Goal: Transaction & Acquisition: Subscribe to service/newsletter

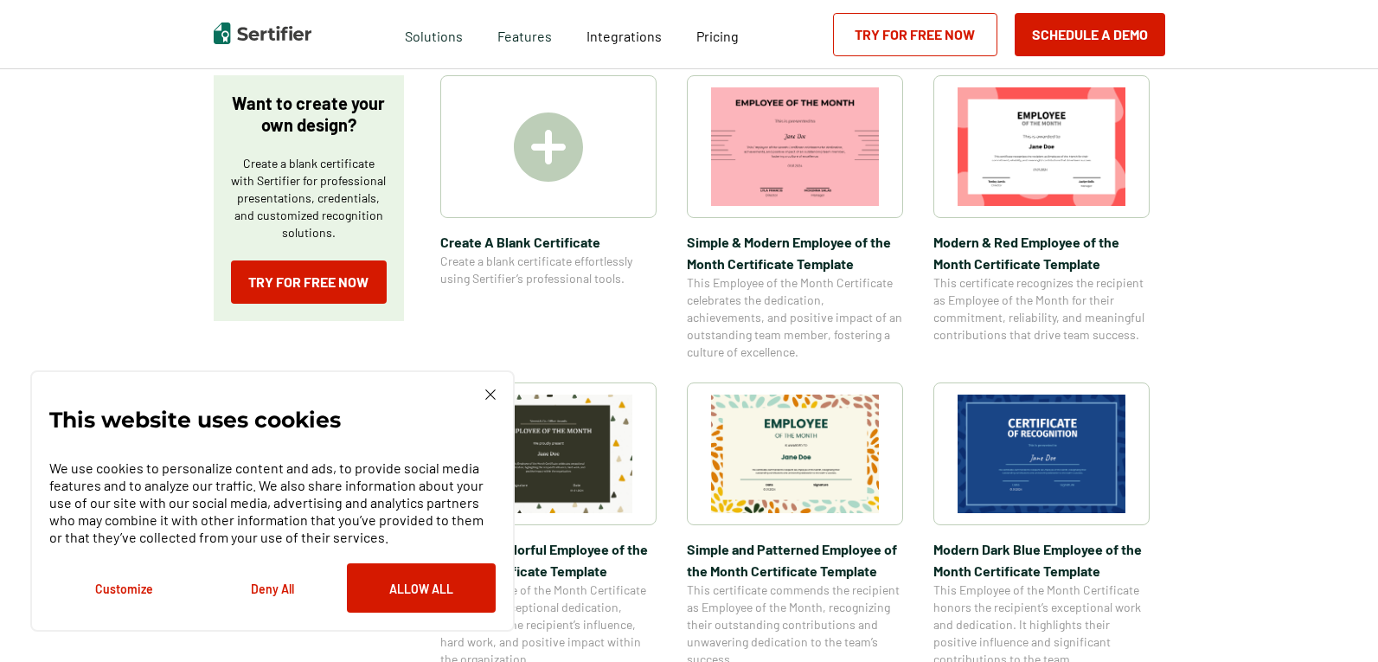
scroll to position [373, 0]
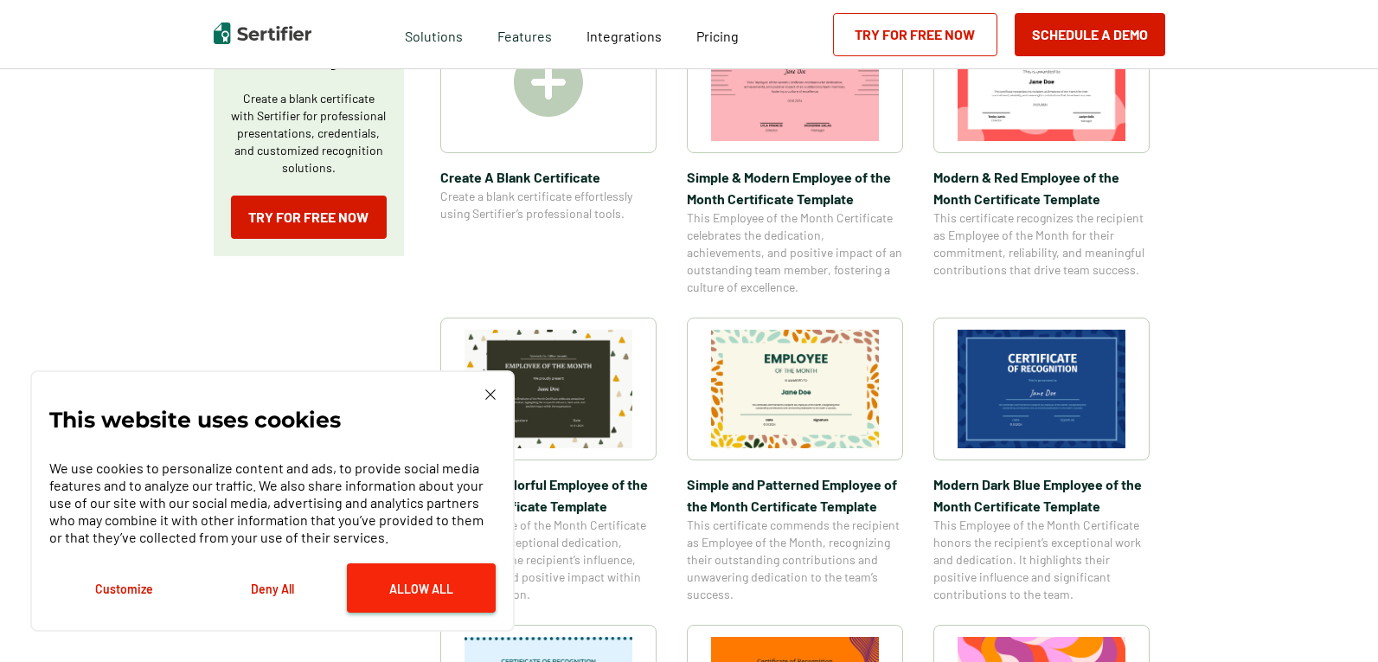
click at [427, 584] on button "Allow All" at bounding box center [421, 587] width 149 height 49
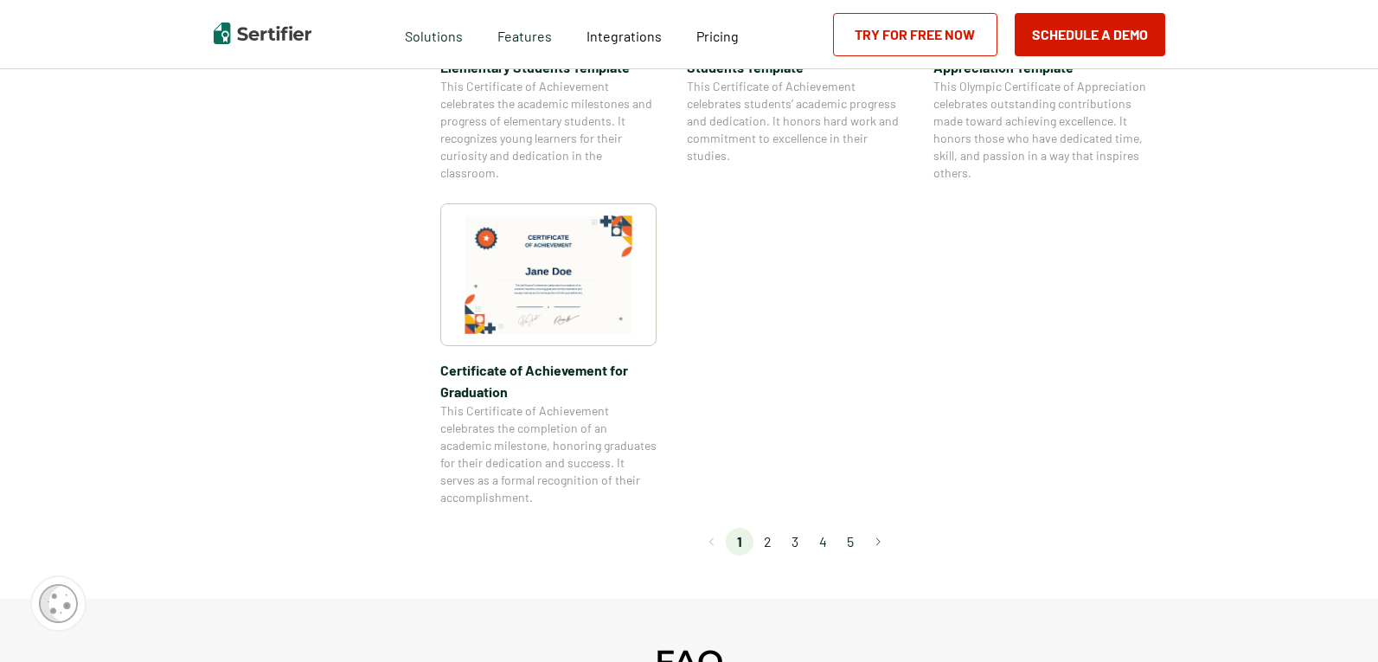
scroll to position [1459, 0]
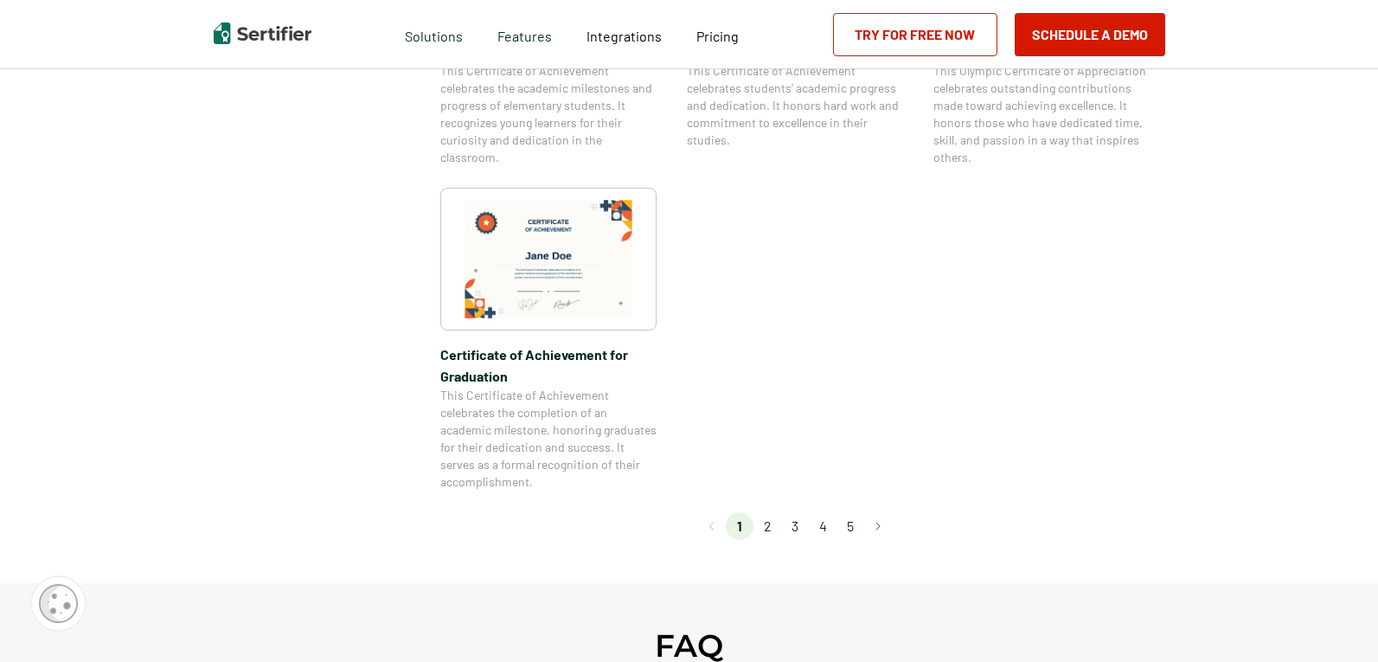
click at [767, 523] on li "2" at bounding box center [768, 526] width 28 height 28
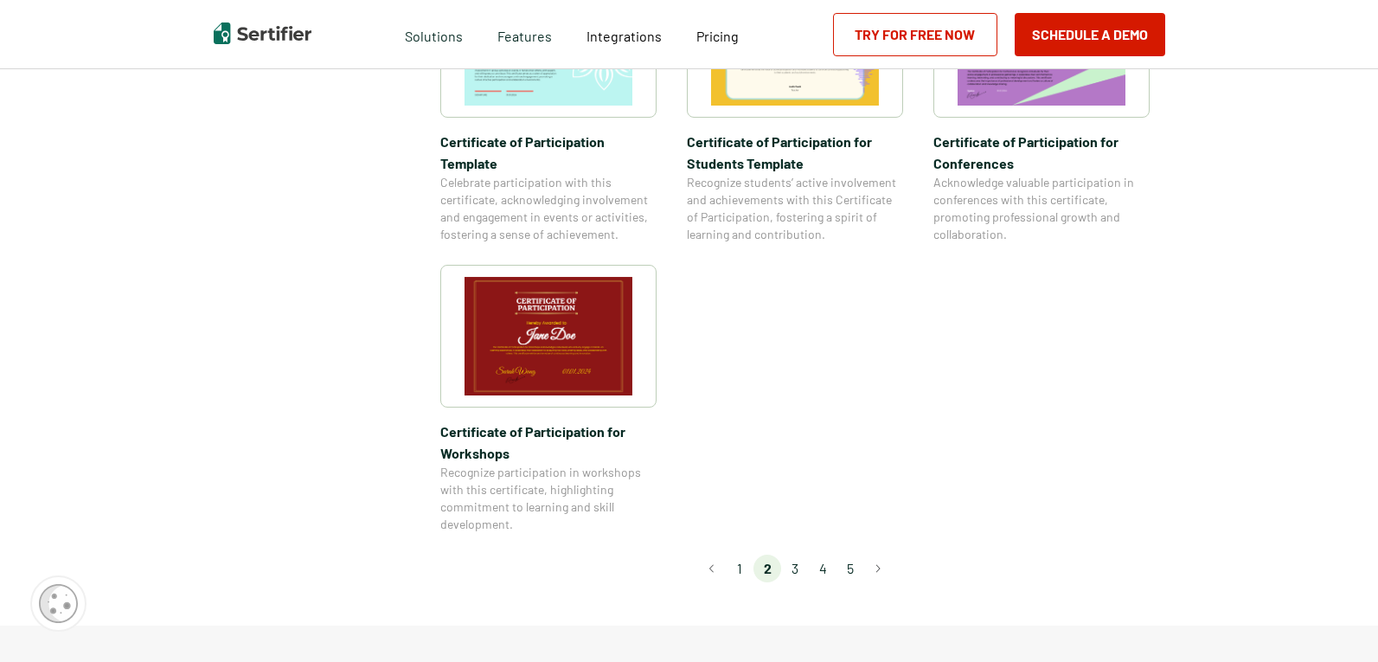
scroll to position [1431, 0]
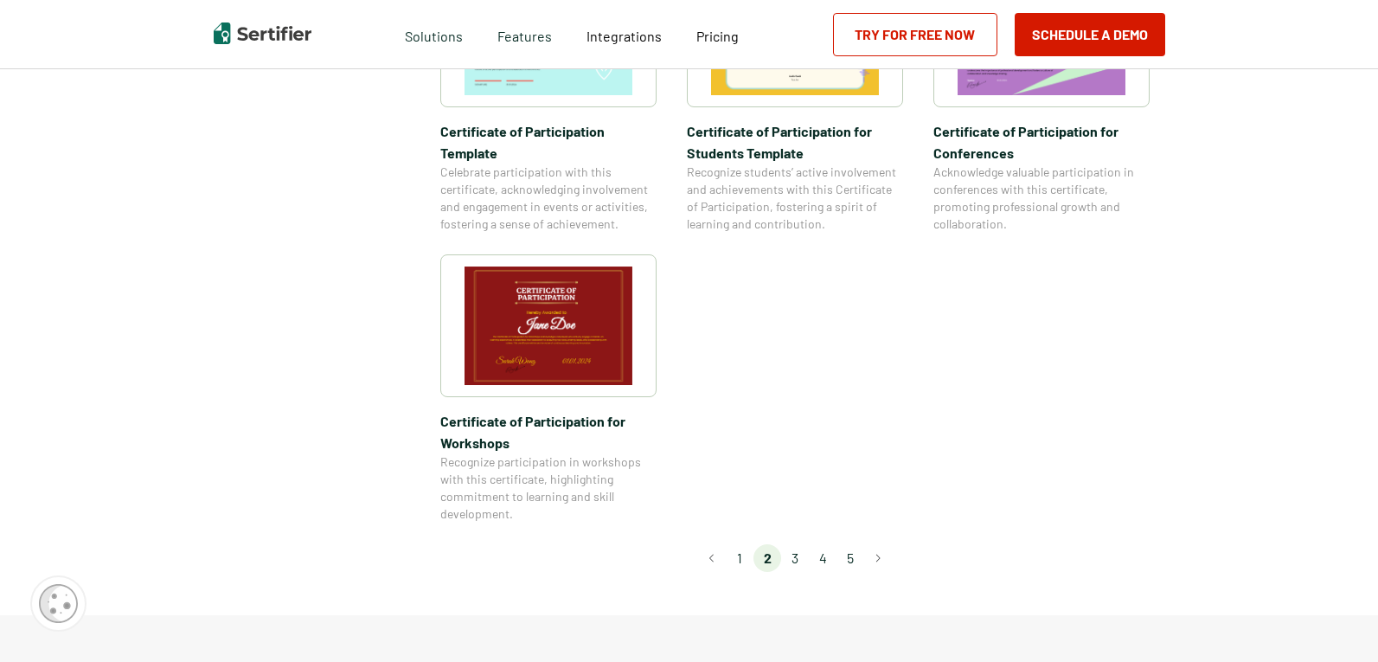
click at [800, 544] on li "3" at bounding box center [795, 558] width 28 height 28
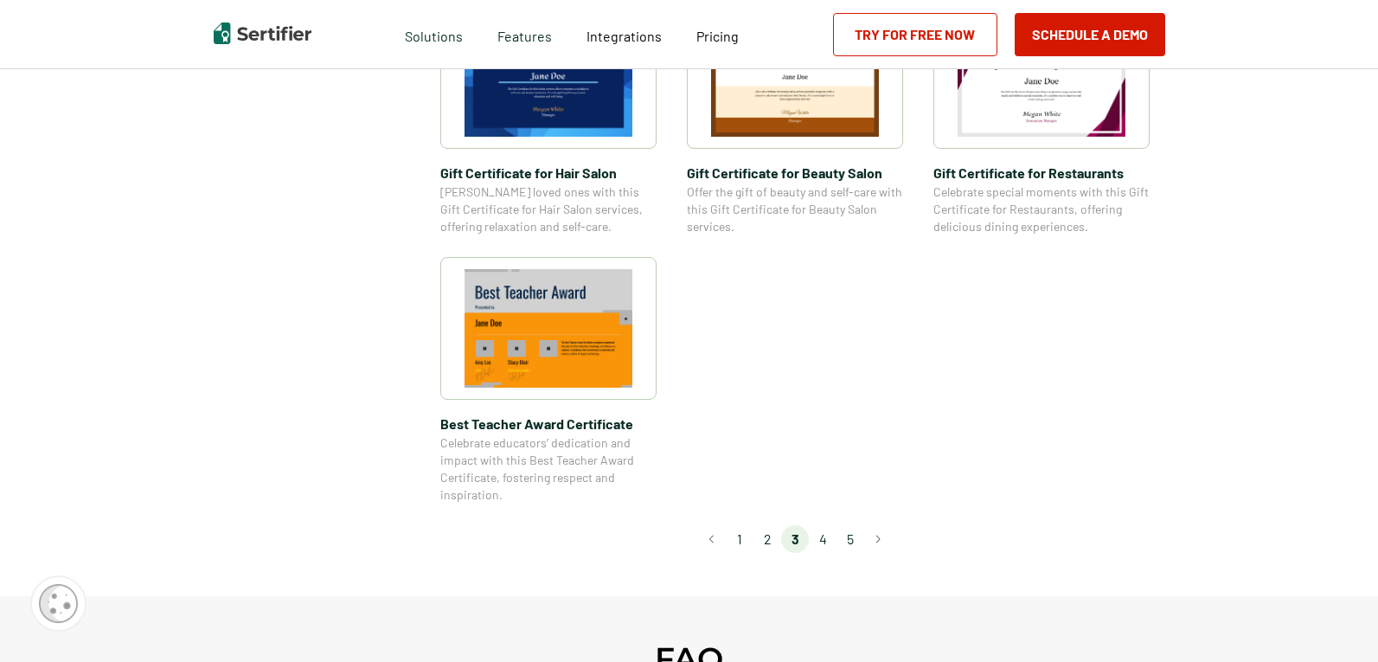
scroll to position [1245, 0]
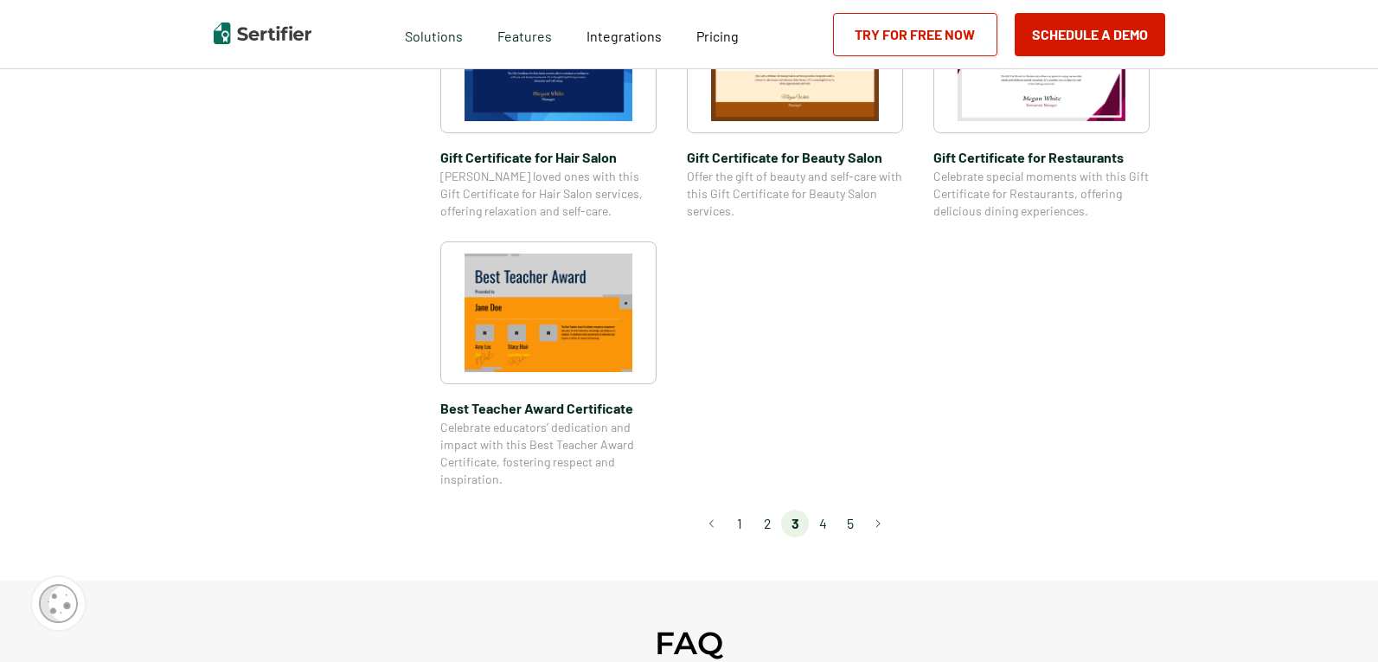
click at [825, 519] on li "4" at bounding box center [823, 524] width 28 height 28
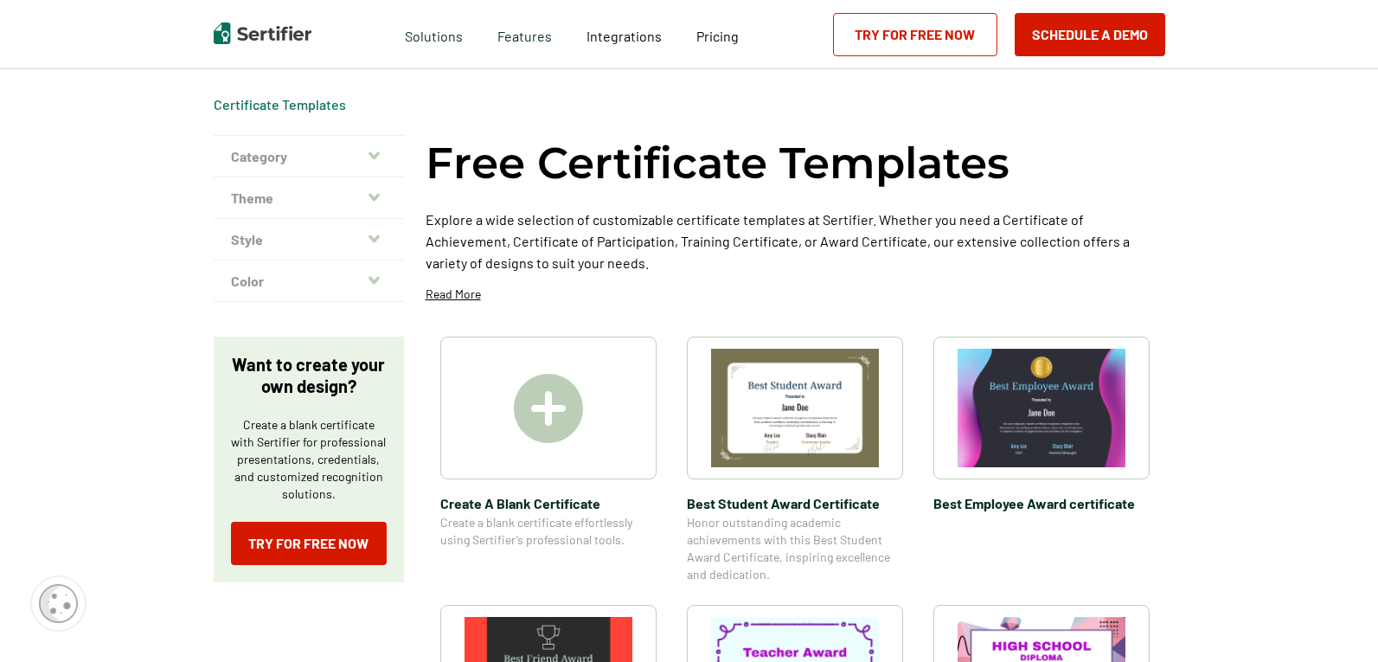
scroll to position [54, 0]
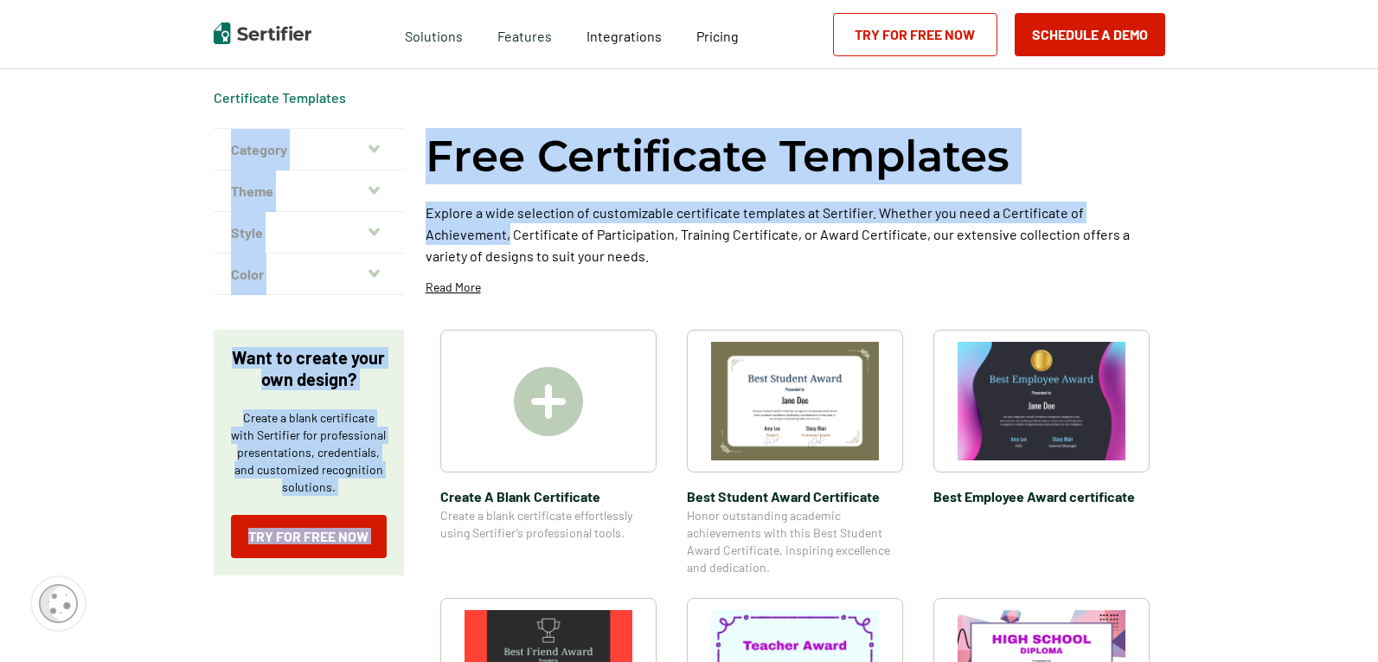
click at [1378, 120] on html "Verify Credentials Customer Support Login Request A Demo Let us present you the…" at bounding box center [689, 277] width 1378 height 662
drag, startPoint x: 1377, startPoint y: 100, endPoint x: 1383, endPoint y: 130, distance: 30.0
click at [1378, 130] on html "Verify Credentials Customer Support Login Request A Demo Let us present you the…" at bounding box center [689, 277] width 1378 height 662
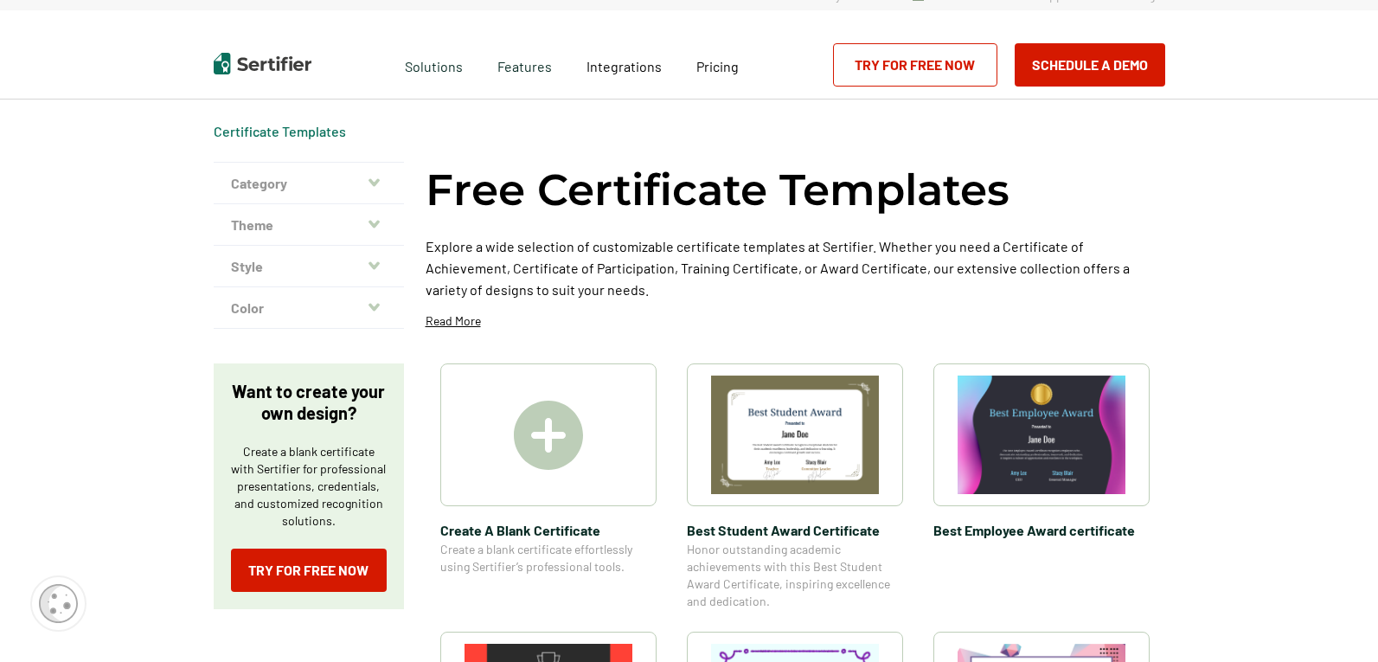
scroll to position [21, 0]
click at [353, 175] on button "Category" at bounding box center [309, 183] width 190 height 42
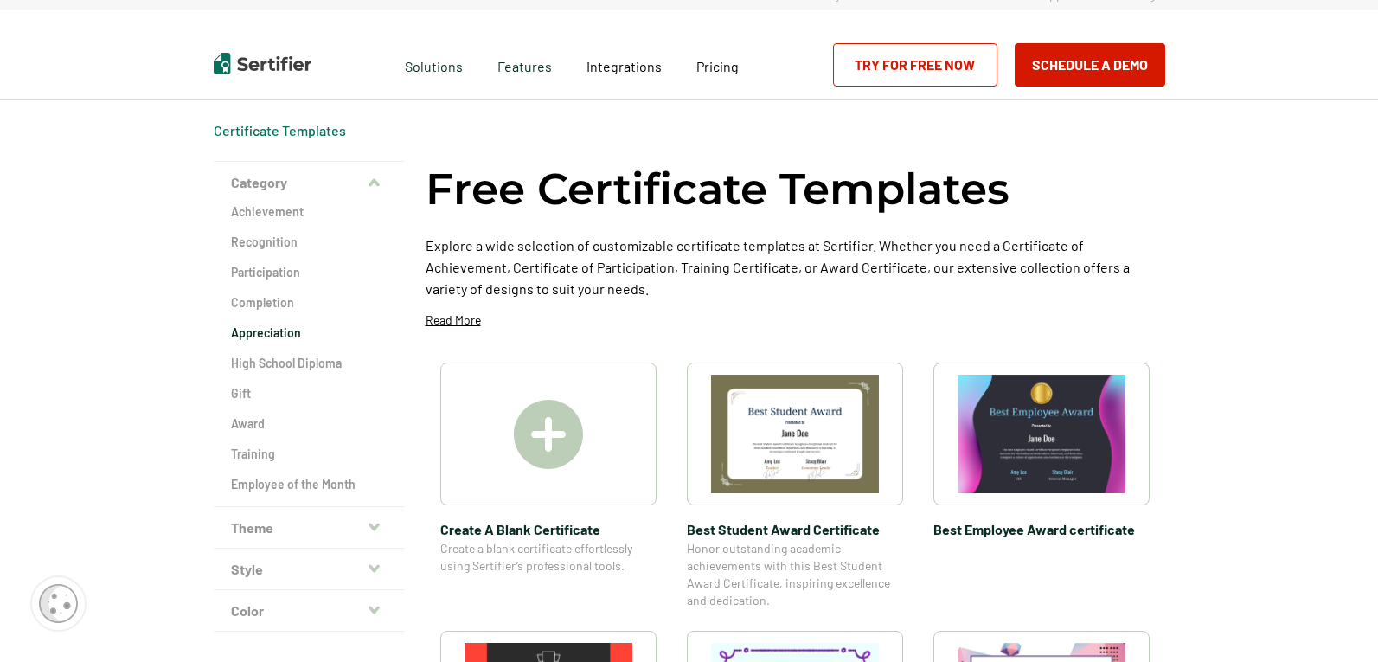
click at [278, 330] on h2 "Appreciation" at bounding box center [309, 332] width 156 height 17
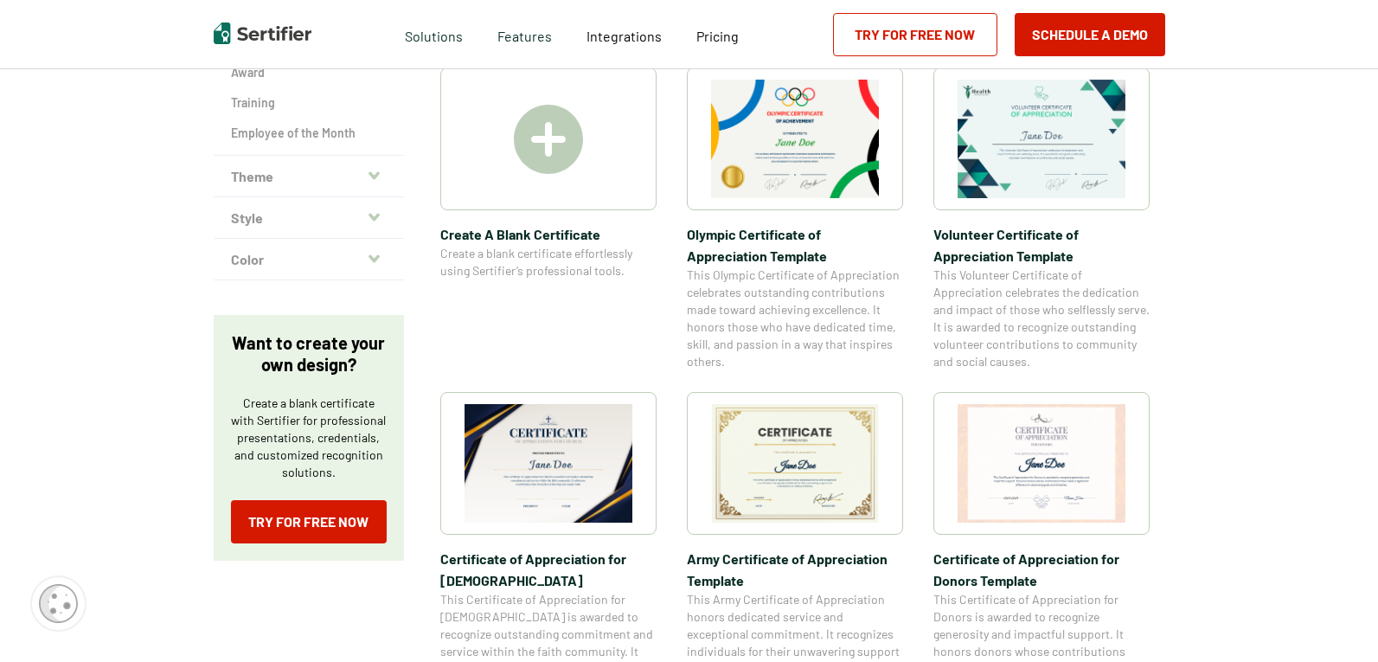
scroll to position [373, 0]
click at [365, 169] on button "Theme" at bounding box center [309, 176] width 190 height 42
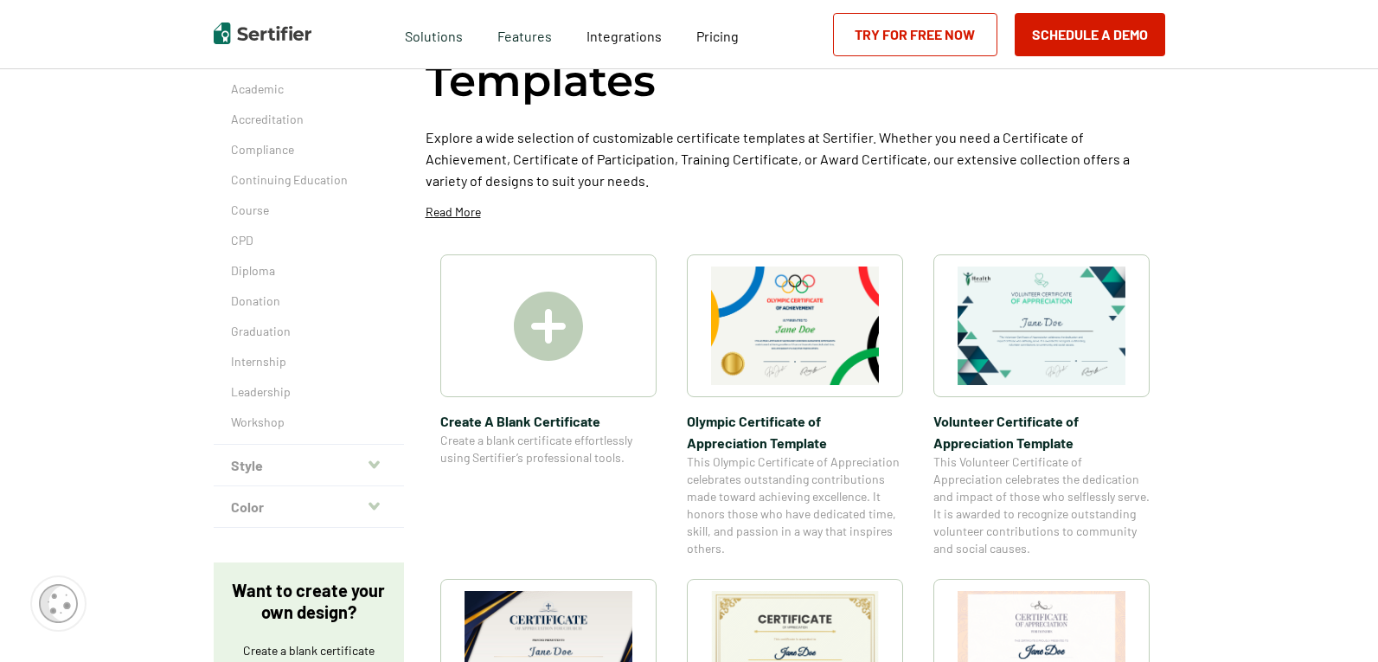
scroll to position [177, 0]
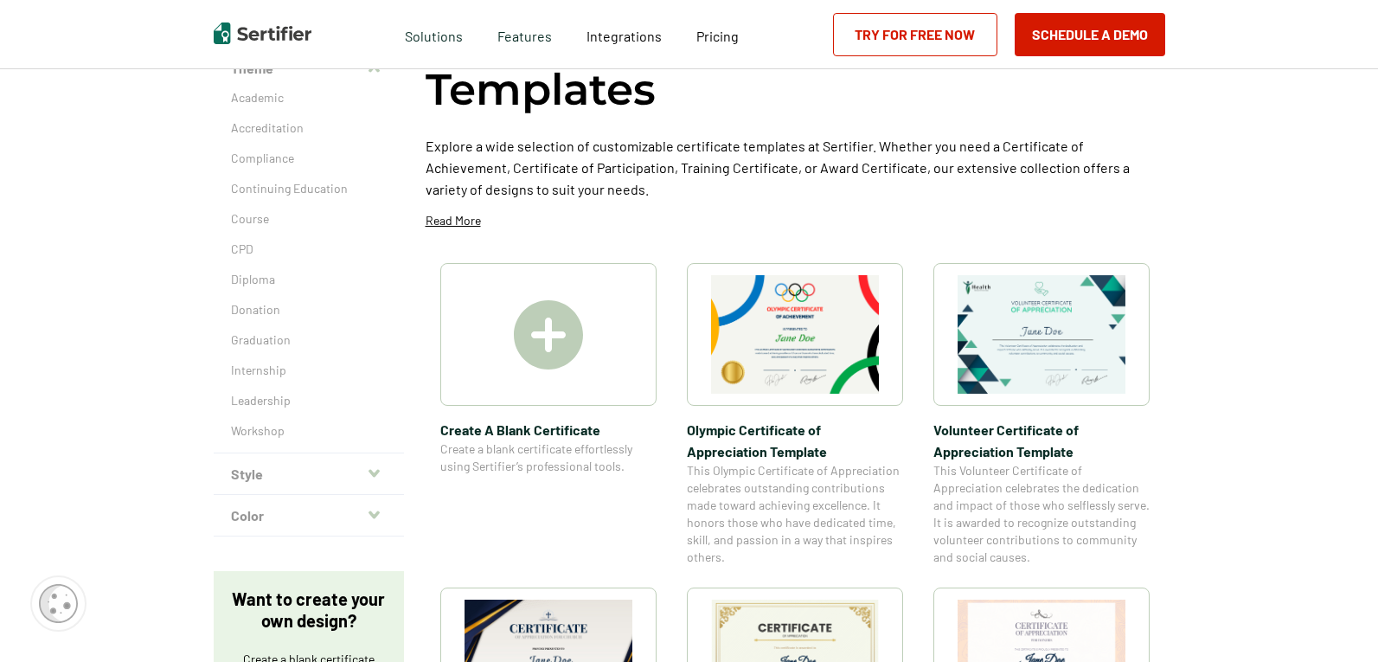
click at [378, 471] on icon "button" at bounding box center [374, 473] width 11 height 14
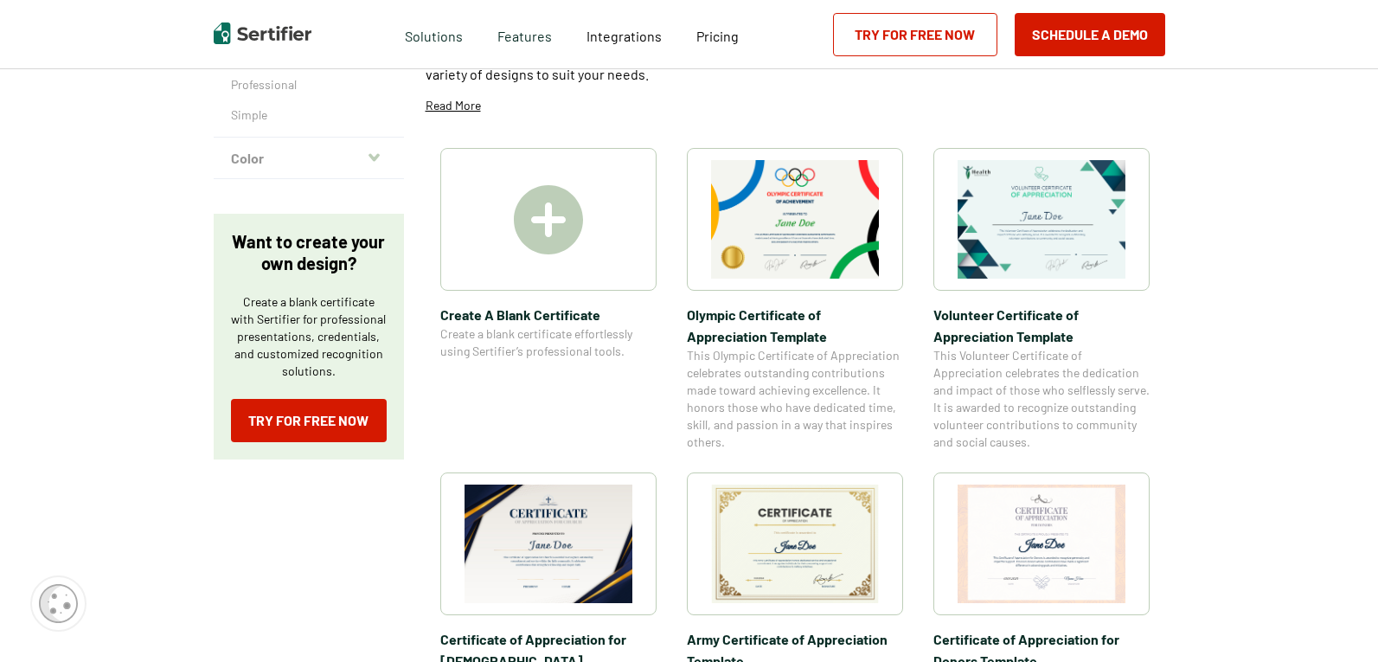
scroll to position [293, 0]
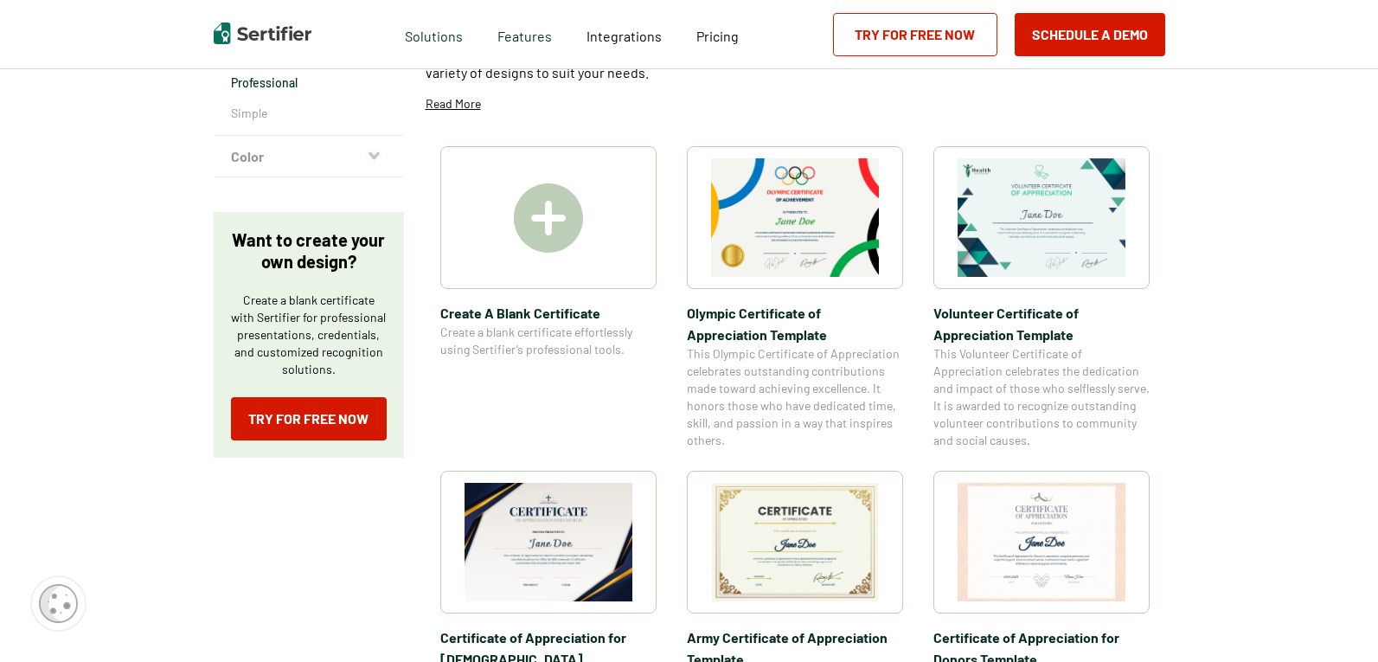
click at [279, 78] on p "Professional" at bounding box center [309, 82] width 156 height 17
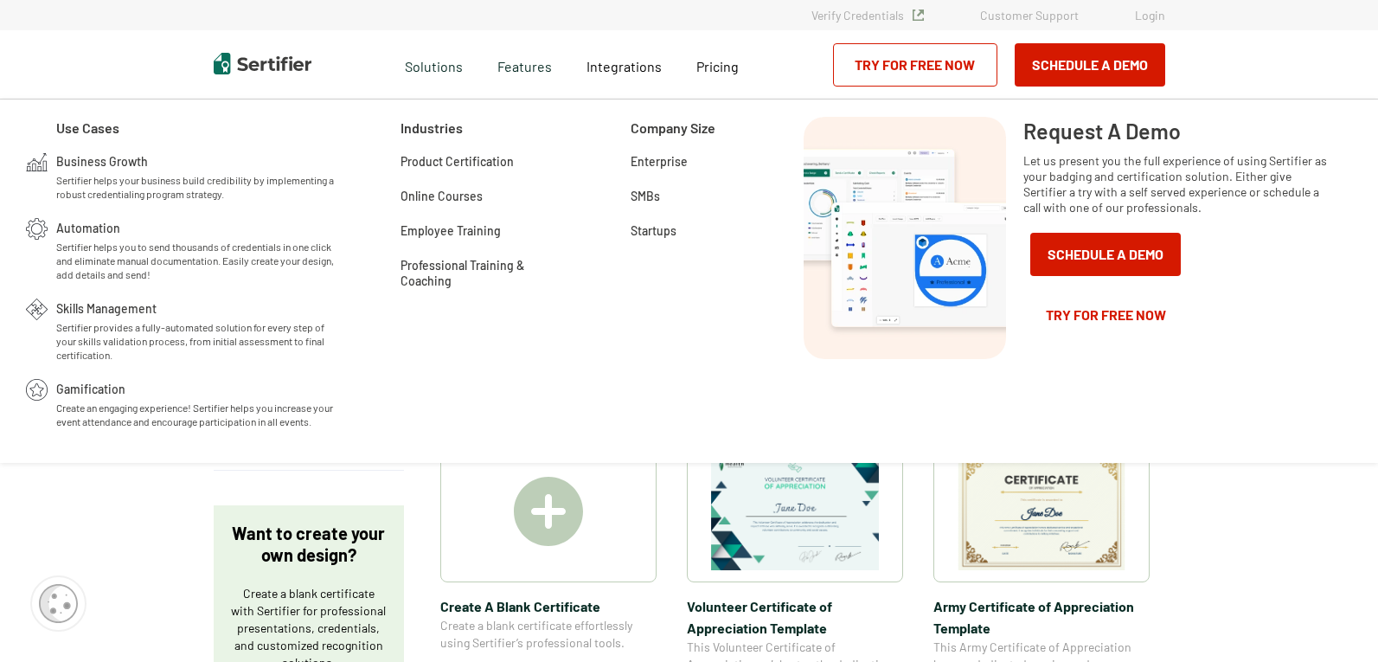
click at [1293, 294] on div "Request A Demo Let us present you the full experience of using Sertifier as you…" at bounding box center [1180, 281] width 312 height 329
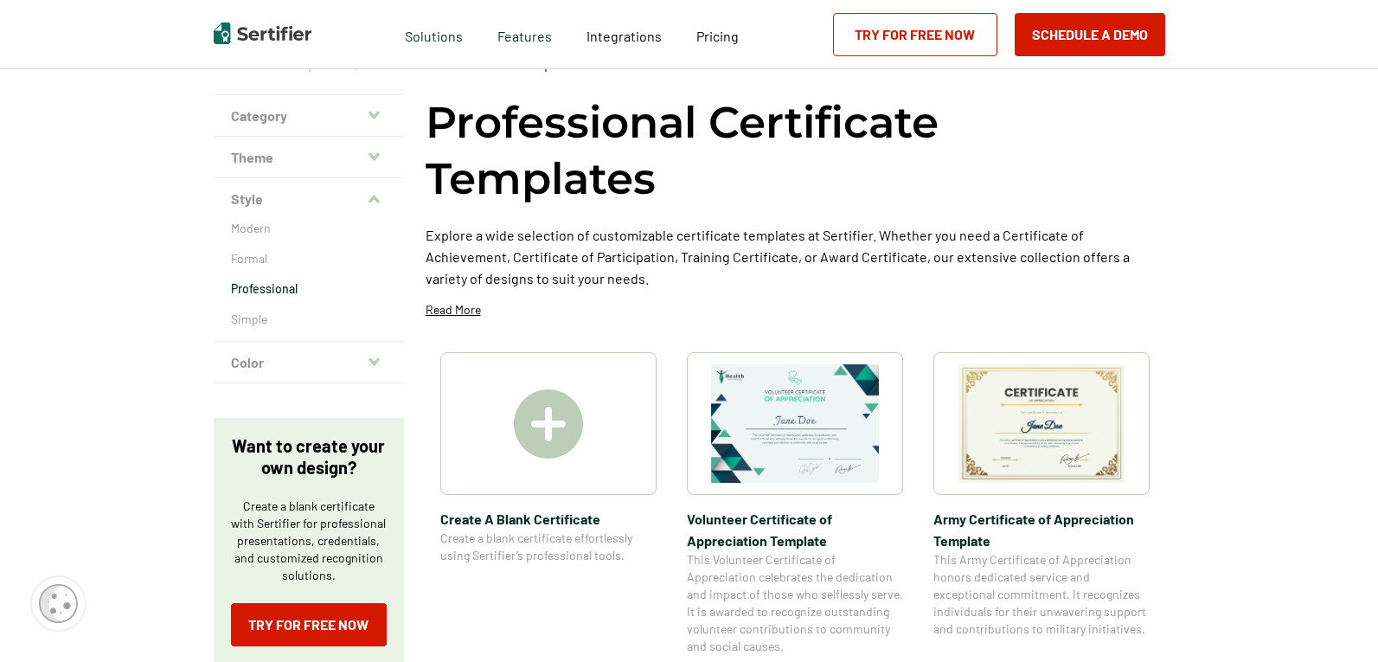
scroll to position [84, 0]
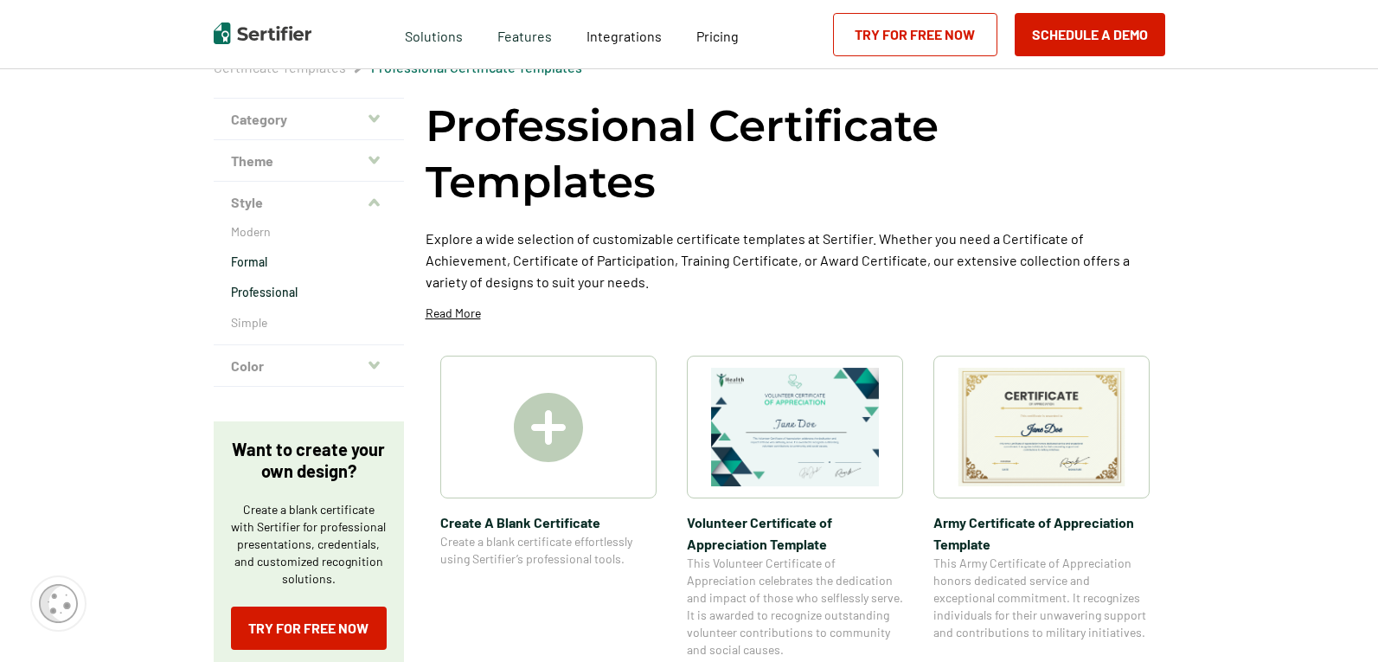
click at [255, 263] on p "Formal" at bounding box center [309, 262] width 156 height 17
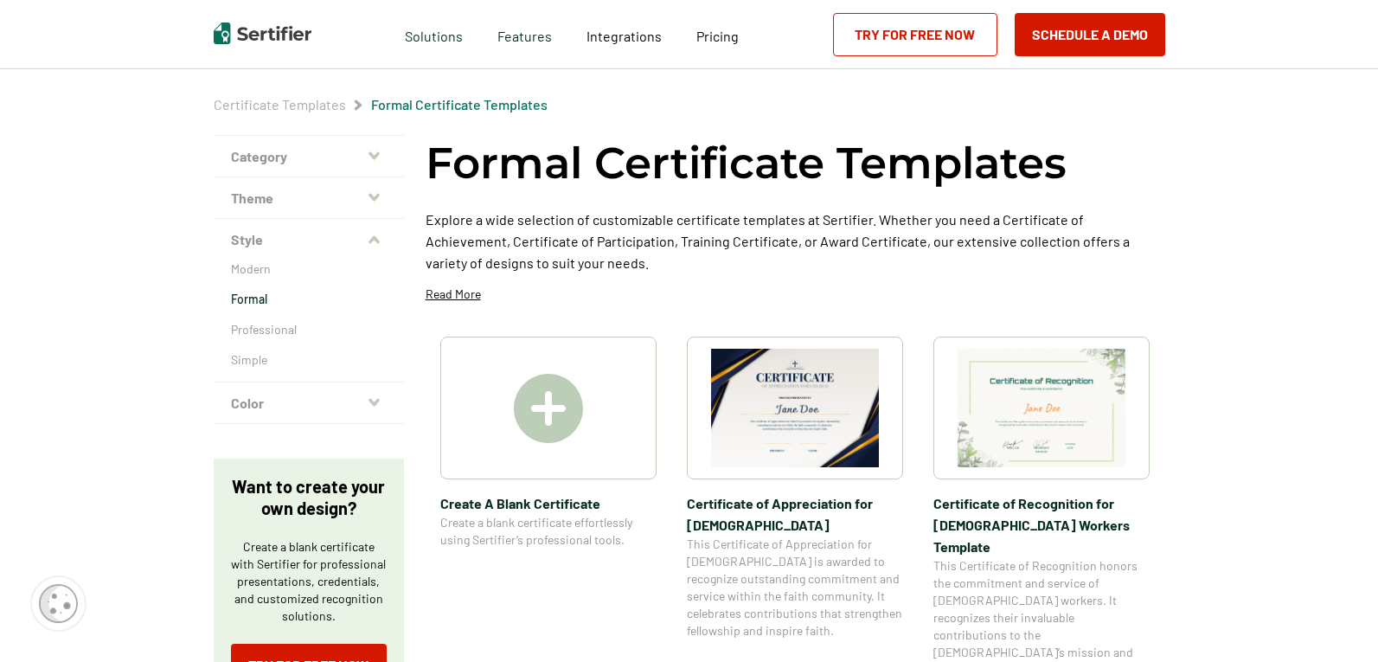
scroll to position [48, 0]
click at [1378, 225] on html "Verify Credentials Customer Support Login Request A Demo Let us present you the…" at bounding box center [689, 283] width 1378 height 662
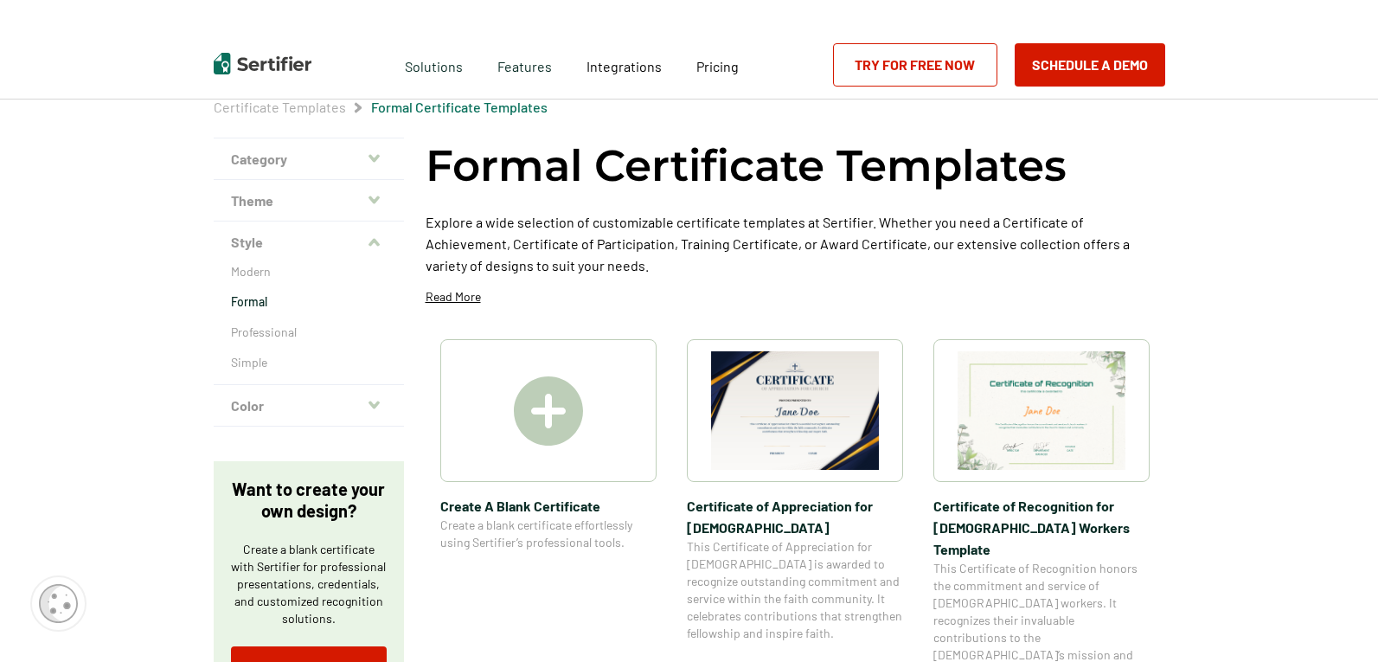
scroll to position [23, 0]
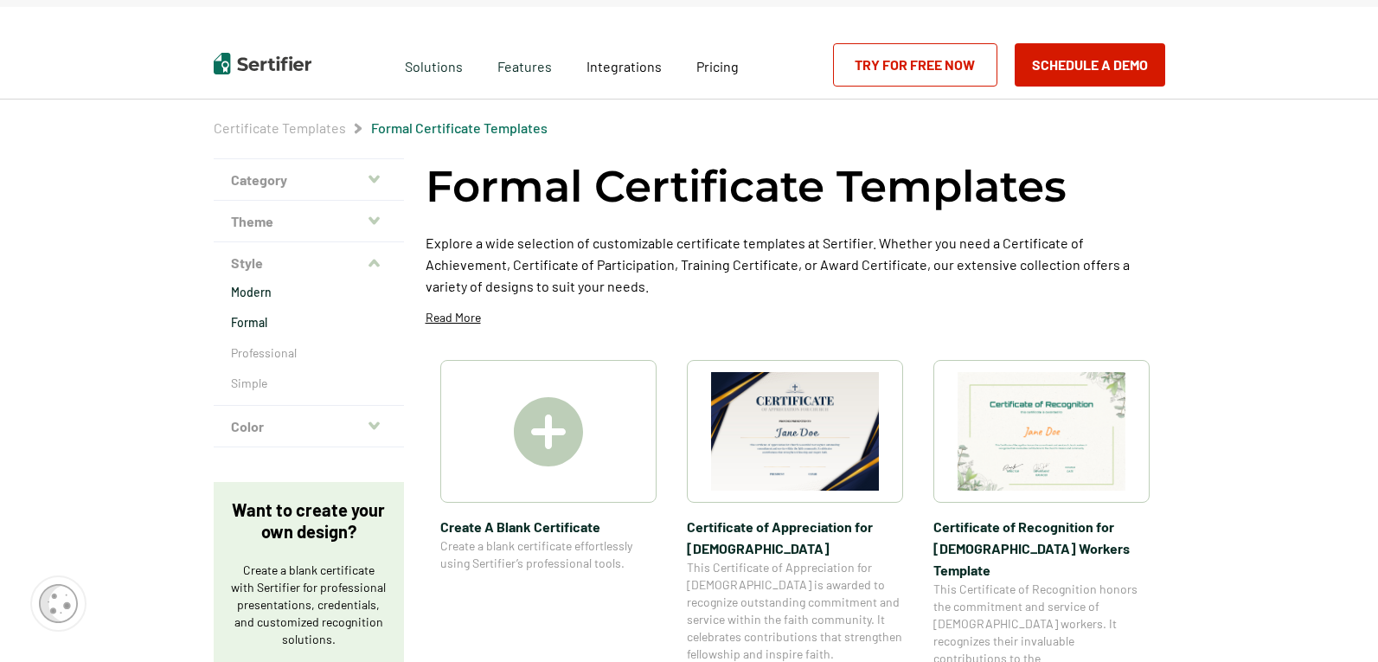
click at [250, 289] on p "Modern" at bounding box center [309, 292] width 156 height 17
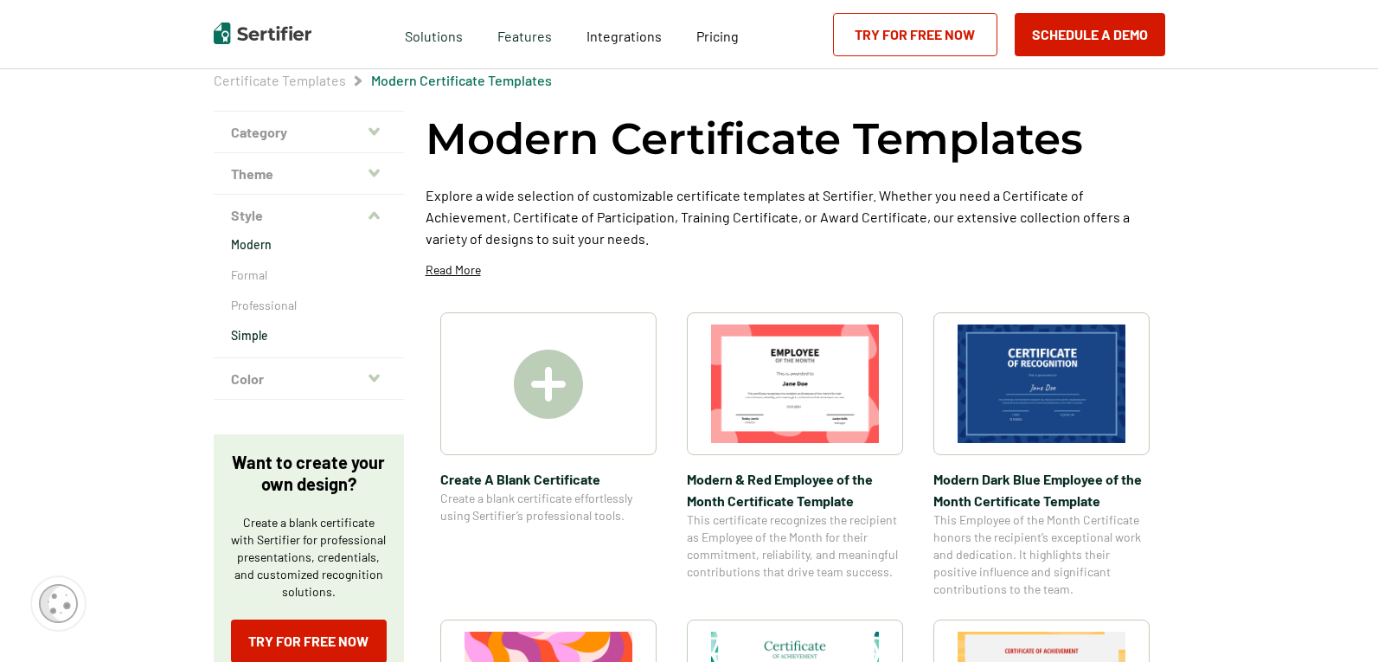
scroll to position [74, 0]
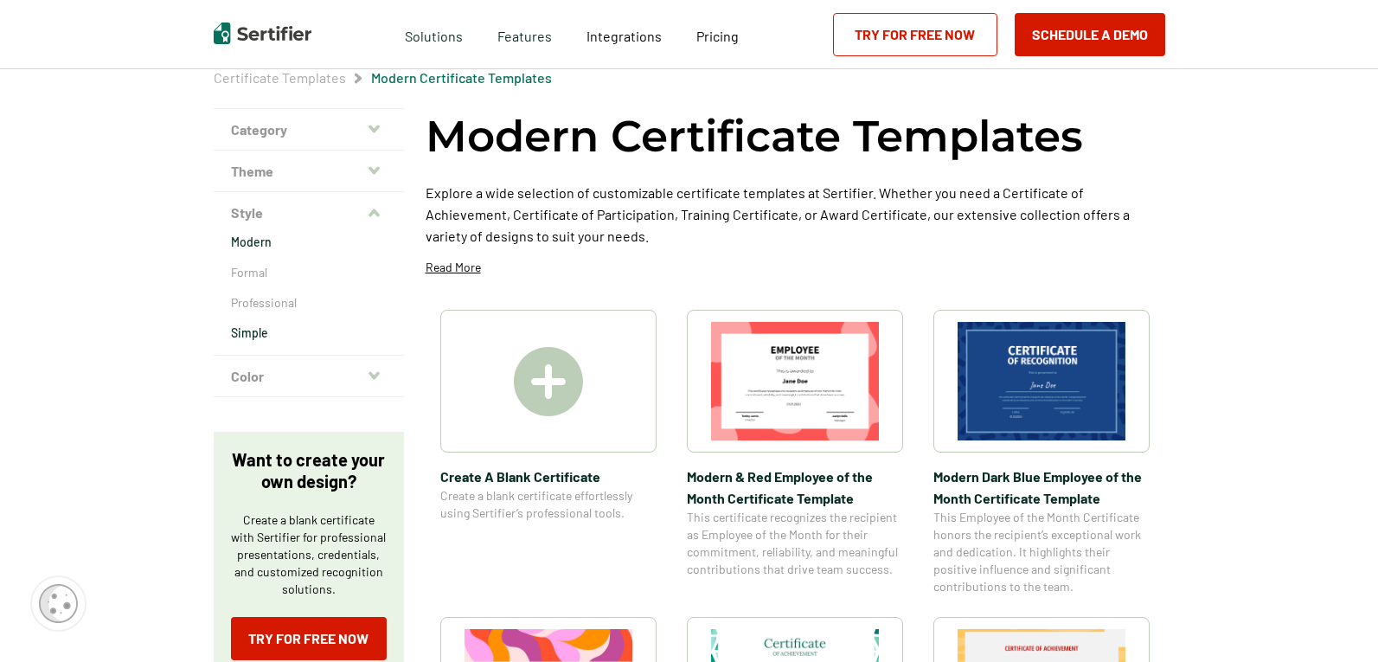
click at [261, 331] on p "Simple" at bounding box center [309, 332] width 156 height 17
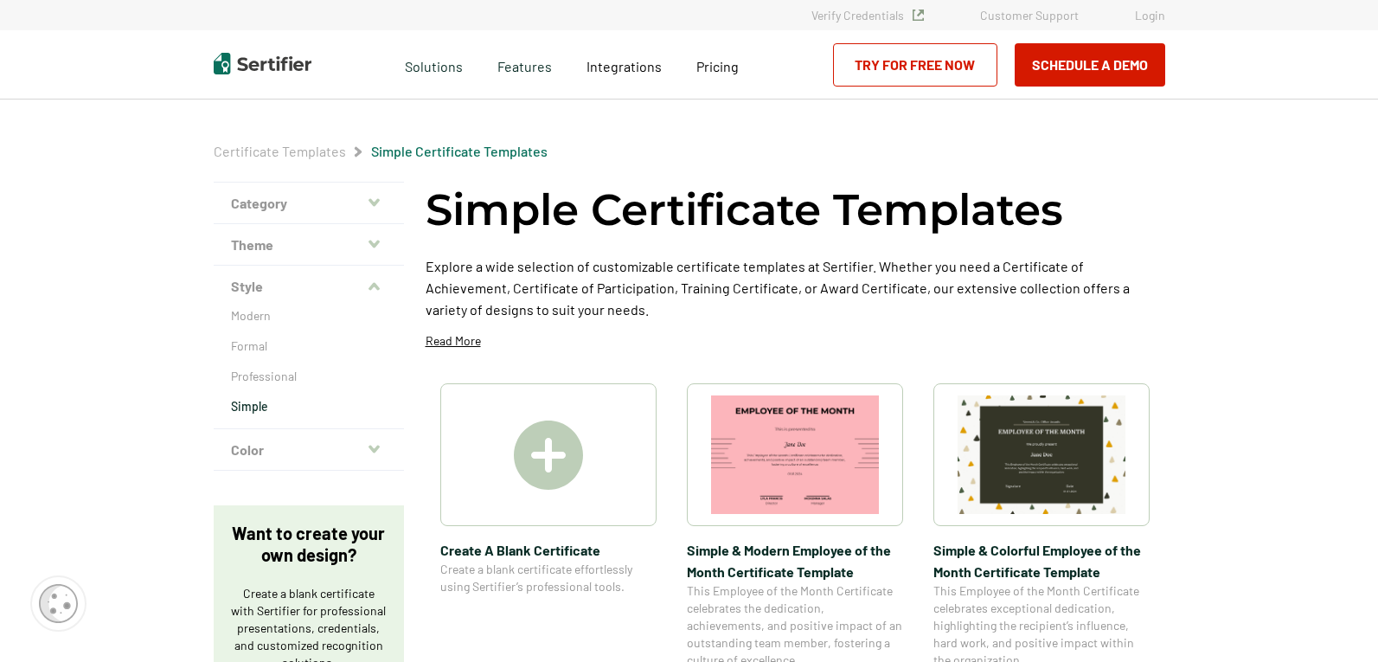
click at [500, 490] on div at bounding box center [548, 454] width 216 height 143
click at [286, 201] on button "Category" at bounding box center [309, 204] width 190 height 42
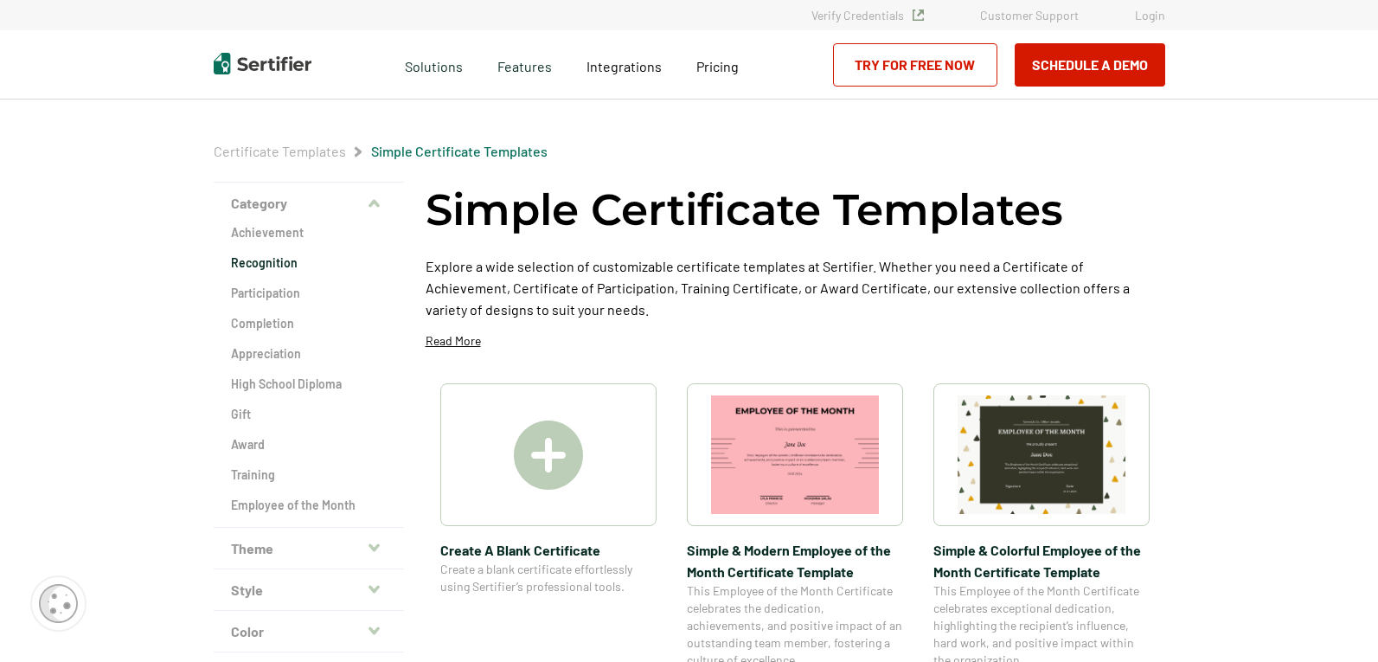
click at [279, 260] on h2 "Recognition" at bounding box center [309, 262] width 156 height 17
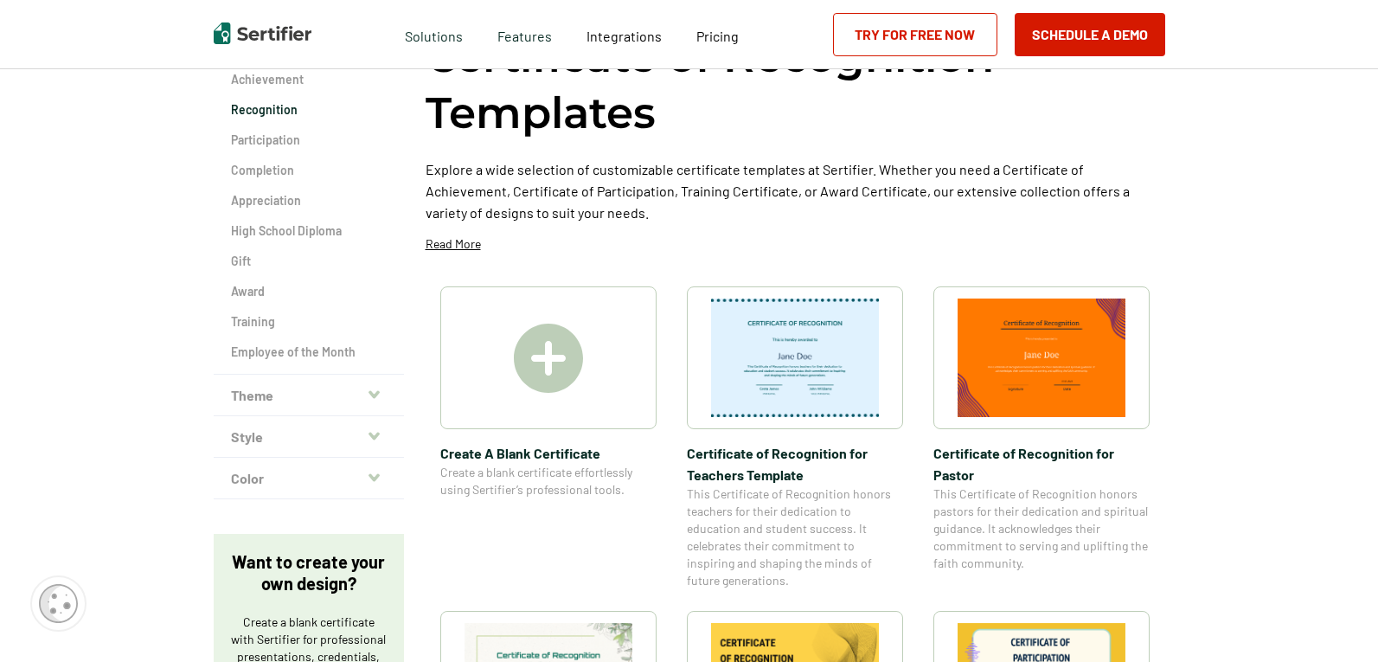
scroll to position [152, 0]
click at [373, 395] on icon "button" at bounding box center [374, 396] width 11 height 14
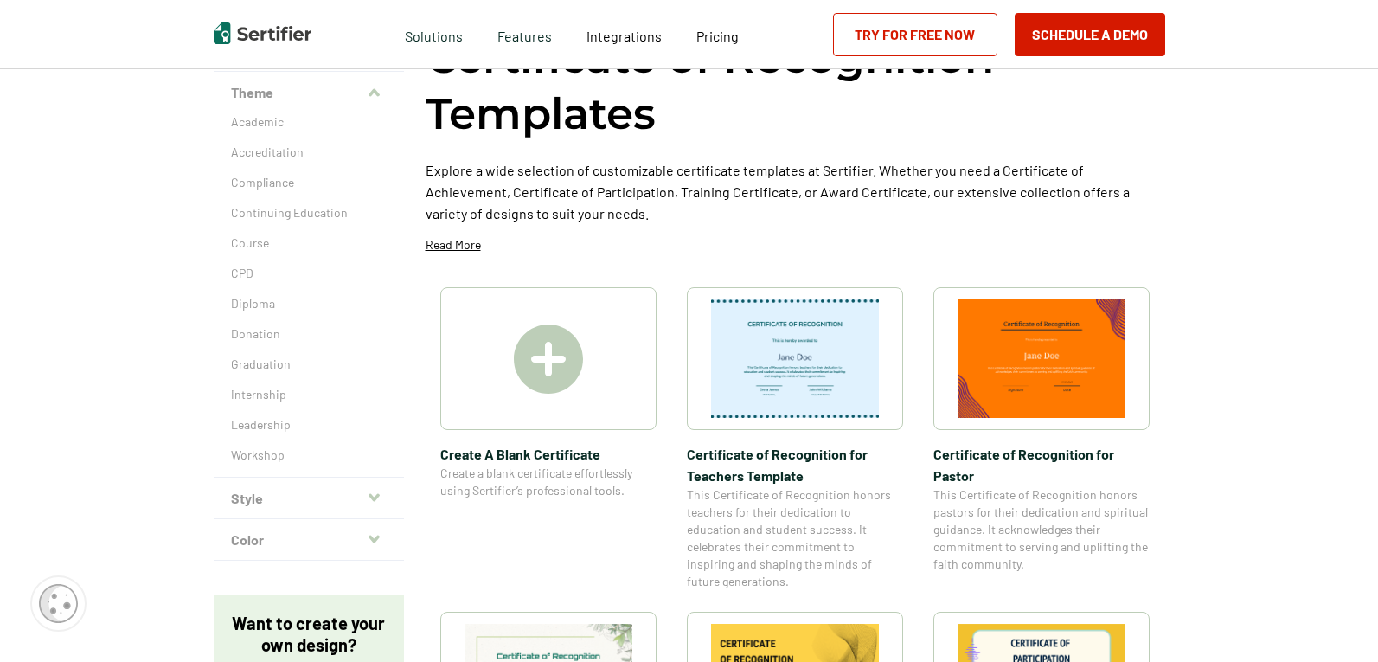
click at [369, 496] on button "Style" at bounding box center [309, 499] width 190 height 42
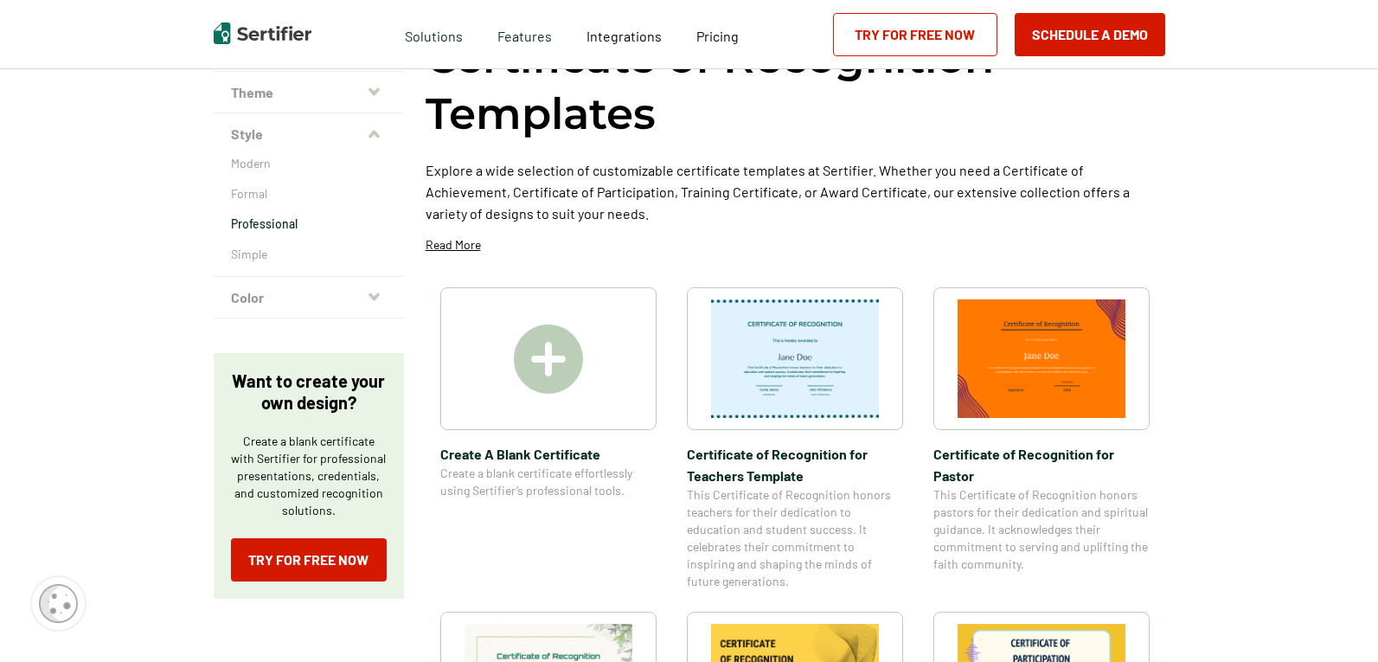
scroll to position [151, 0]
click at [350, 222] on p "Professional" at bounding box center [309, 224] width 156 height 17
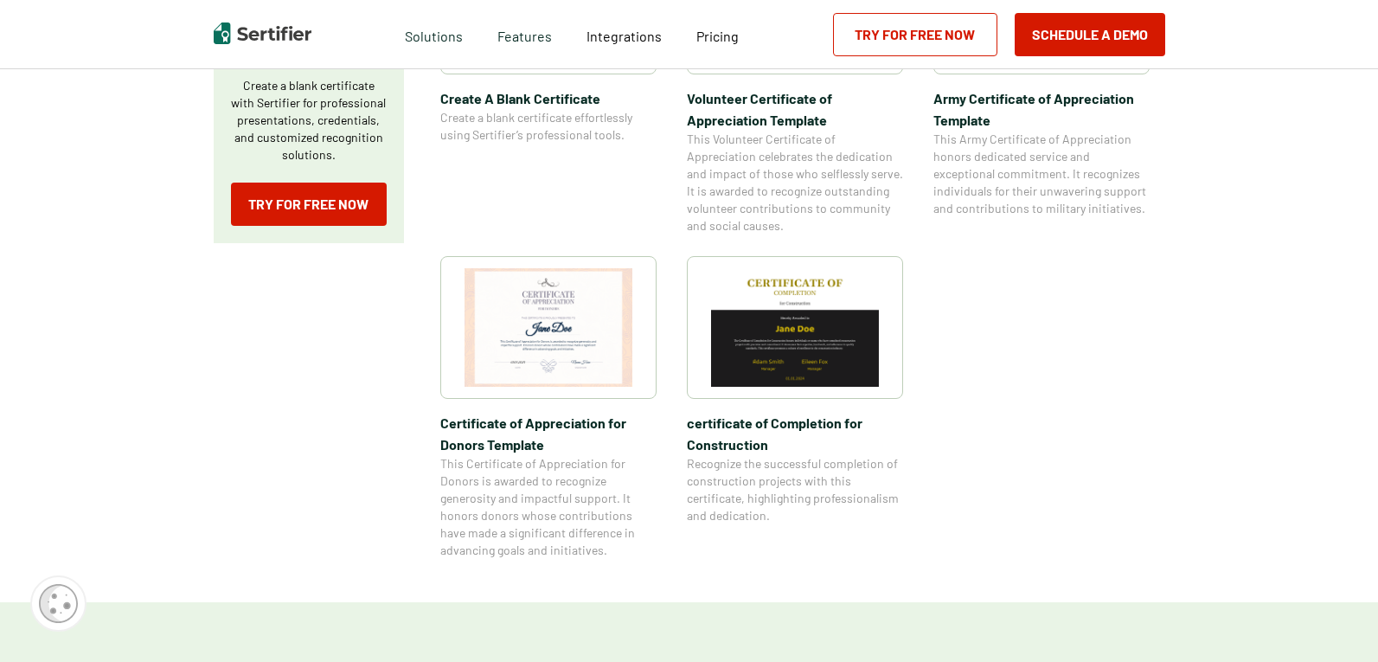
scroll to position [504, 0]
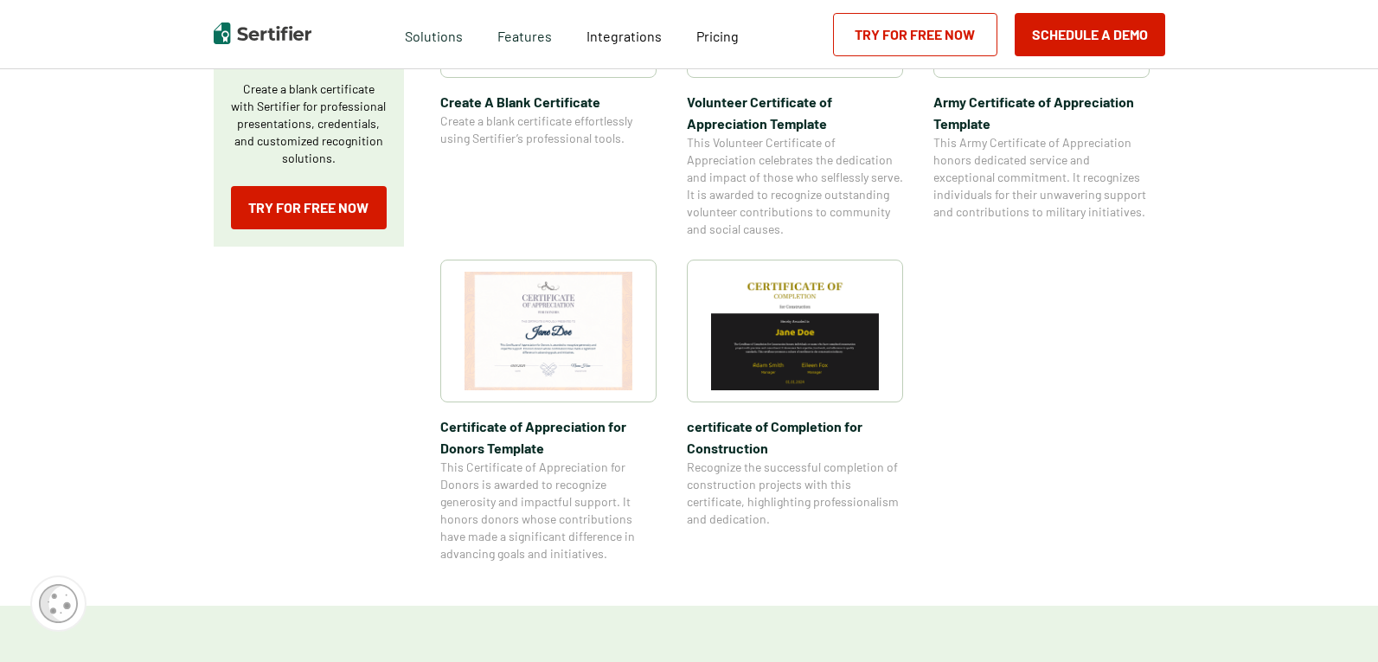
click at [933, 31] on link "Try for Free Now" at bounding box center [915, 34] width 164 height 43
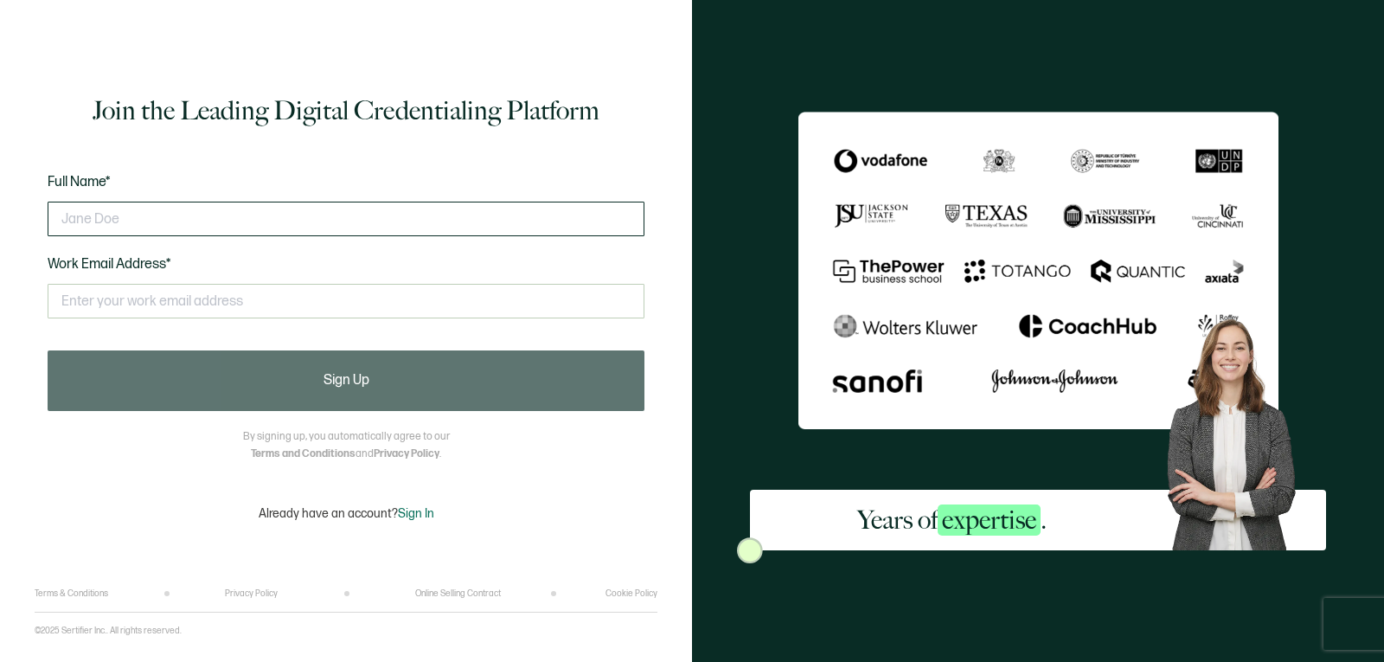
click at [288, 234] on input "text" at bounding box center [346, 219] width 597 height 35
